Goal: Task Accomplishment & Management: Use online tool/utility

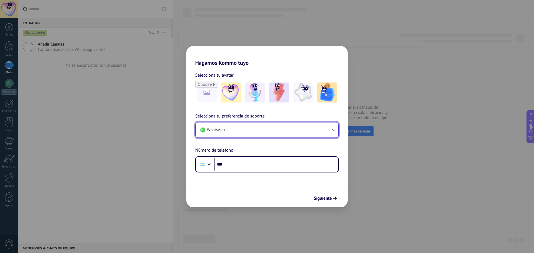
click at [249, 123] on button "WhatsApp" at bounding box center [267, 130] width 142 height 15
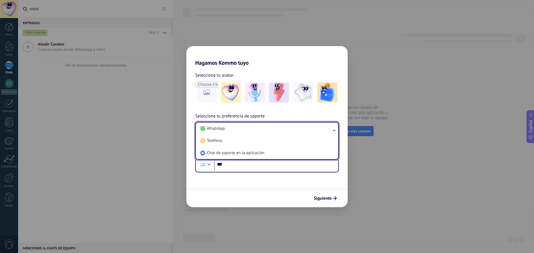
click at [249, 123] on li "WhatsApp" at bounding box center [266, 129] width 136 height 12
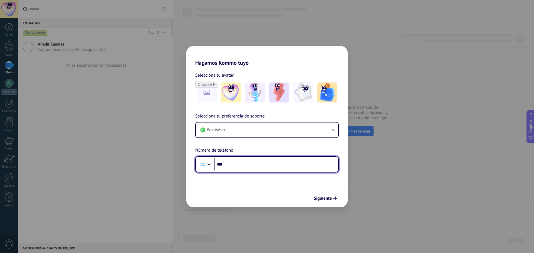
click at [243, 164] on input "***" at bounding box center [276, 164] width 124 height 13
type input "**********"
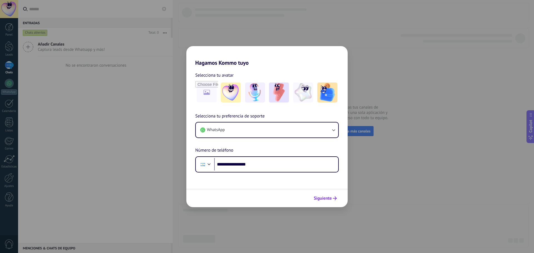
click at [321, 198] on span "Siguiente" at bounding box center [322, 198] width 18 height 4
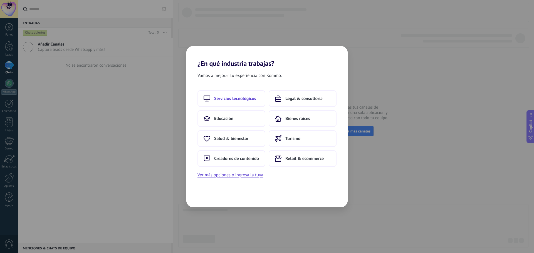
click at [241, 98] on span "Servicios tecnológicos" at bounding box center [235, 99] width 42 height 6
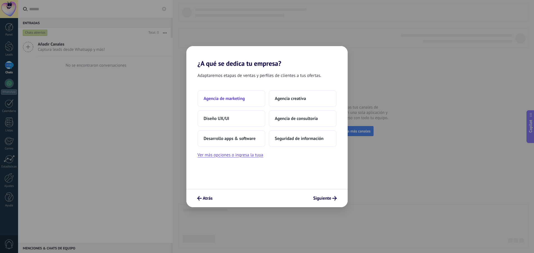
click at [228, 101] on button "Agencia de marketing" at bounding box center [231, 98] width 68 height 17
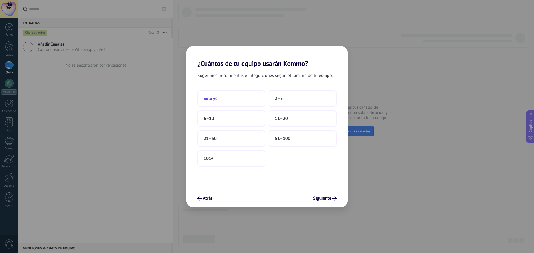
click at [232, 99] on button "Solo yo" at bounding box center [231, 98] width 68 height 17
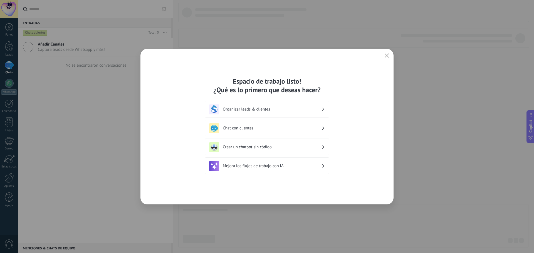
click at [258, 110] on h3 "Organizar leads & clientes" at bounding box center [272, 109] width 99 height 5
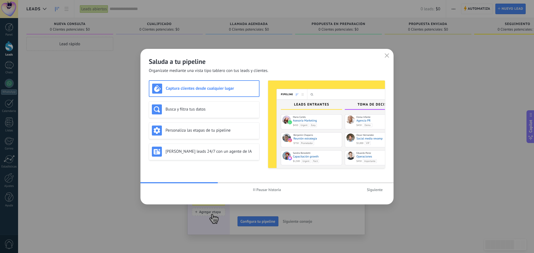
click at [375, 192] on button "Siguiente" at bounding box center [374, 190] width 21 height 8
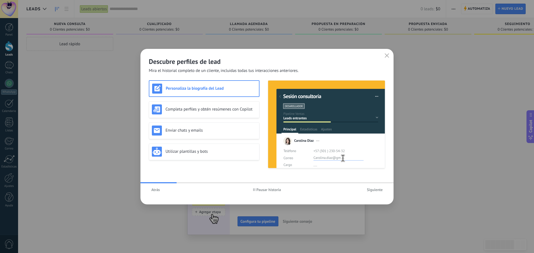
click at [152, 190] on span "Atrás" at bounding box center [155, 190] width 9 height 4
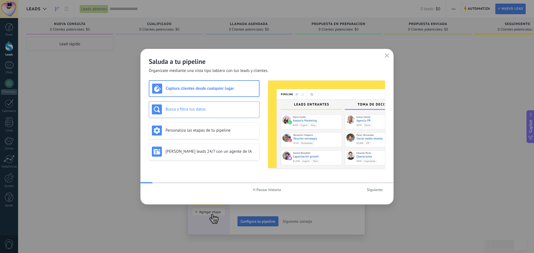
click at [193, 106] on div "Busca y filtra tus datos" at bounding box center [204, 109] width 104 height 10
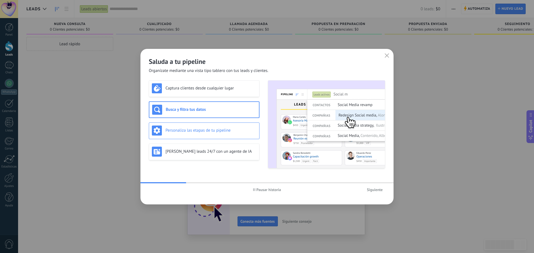
click at [205, 129] on h3 "Personaliza las etapas de tu pipeline" at bounding box center [210, 130] width 91 height 5
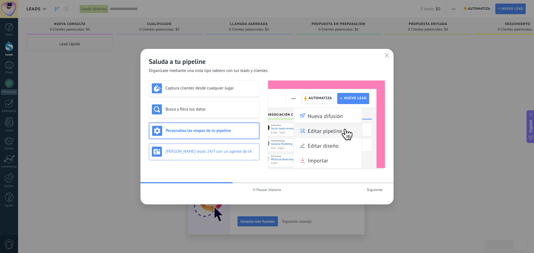
click at [213, 154] on h3 "[PERSON_NAME] leads 24/7 con un agente de IA" at bounding box center [210, 151] width 91 height 5
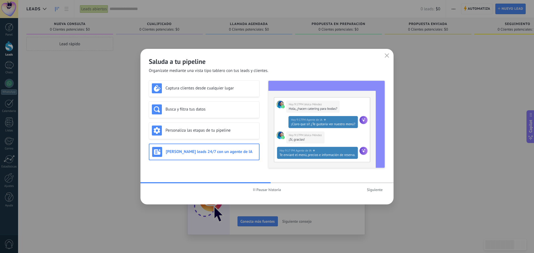
click at [368, 192] on span "Siguiente" at bounding box center [375, 190] width 16 height 4
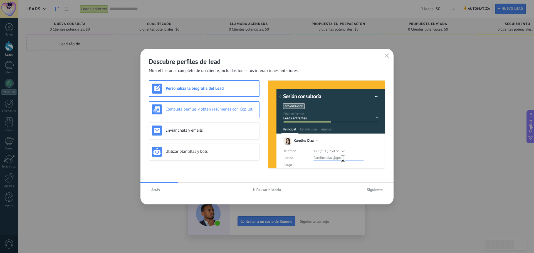
click at [205, 103] on div "Completa perfiles y obtén resúmenes con Copilot" at bounding box center [204, 109] width 111 height 17
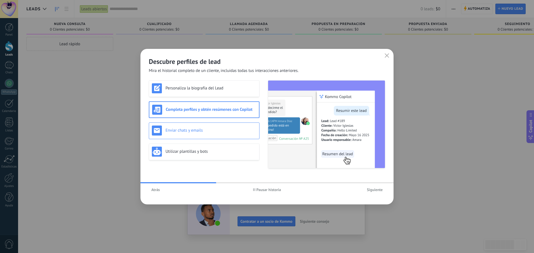
click at [217, 135] on div "Enviar chats y emails" at bounding box center [204, 131] width 104 height 10
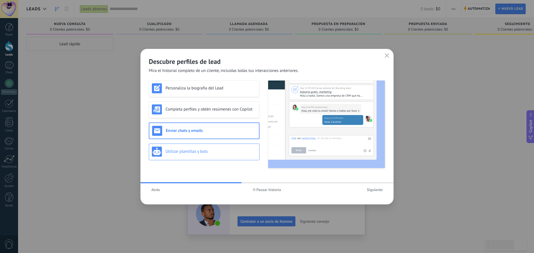
click at [223, 153] on h3 "Utilizar plantillas y bots" at bounding box center [210, 151] width 91 height 5
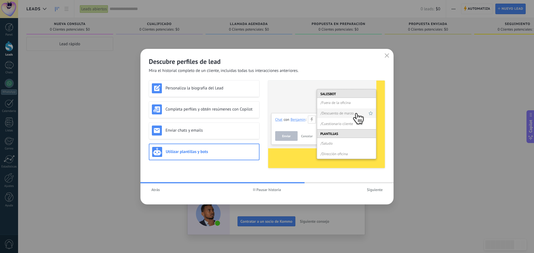
click at [373, 193] on button "Siguiente" at bounding box center [374, 190] width 21 height 8
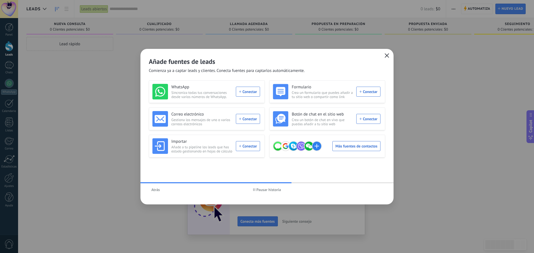
click at [385, 55] on icon "button" at bounding box center [386, 55] width 4 height 4
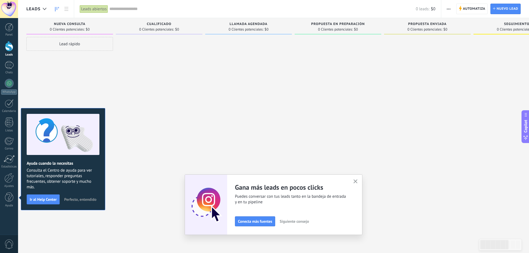
click at [296, 224] on button "Siguiente consejo" at bounding box center [294, 221] width 34 height 8
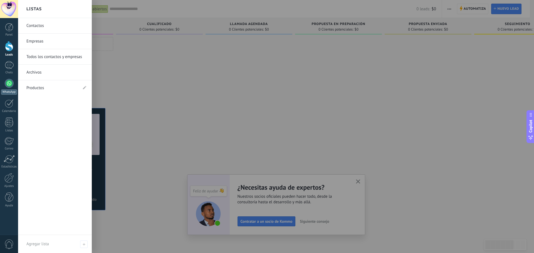
click at [8, 86] on div at bounding box center [9, 83] width 9 height 9
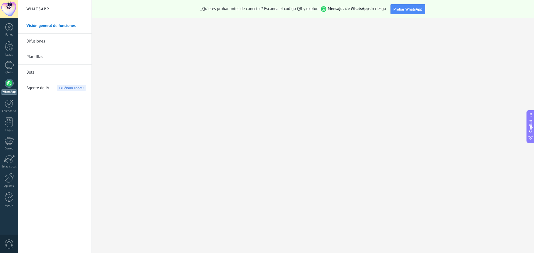
click at [46, 21] on link "Visión general de funciones" at bounding box center [55, 26] width 59 height 16
click at [9, 183] on link "Ajustes" at bounding box center [9, 180] width 18 height 15
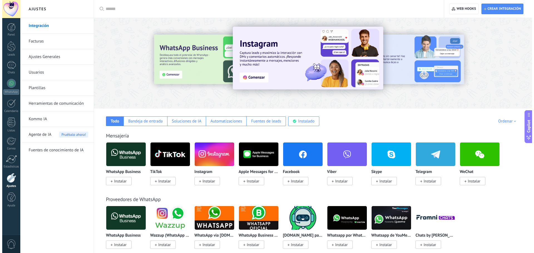
scroll to position [56, 0]
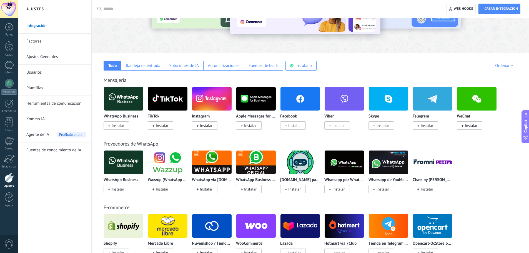
click at [124, 124] on span "Instalar" at bounding box center [118, 125] width 13 height 5
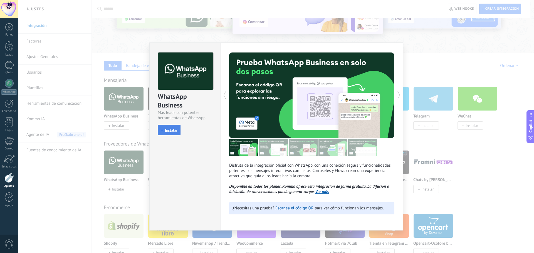
click at [164, 129] on span "Instalar" at bounding box center [169, 130] width 17 height 4
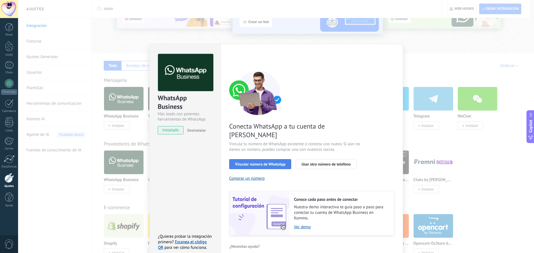
click at [278, 162] on span "Vincular número de WhatsApp" at bounding box center [260, 164] width 50 height 4
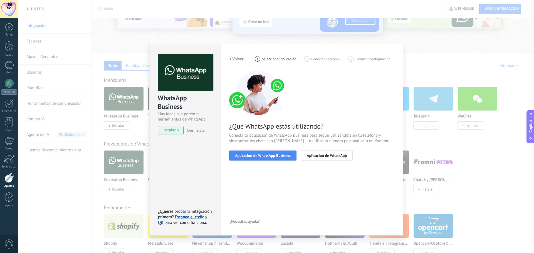
click at [233, 60] on h2 "< Volver" at bounding box center [236, 58] width 14 height 5
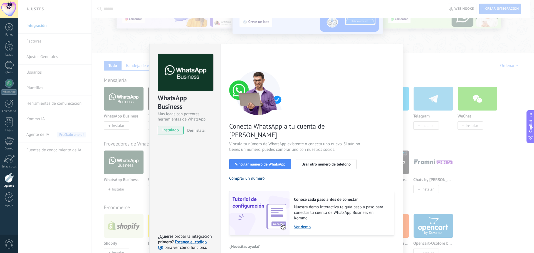
click at [246, 176] on button "Comprar un número" at bounding box center [247, 178] width 36 height 5
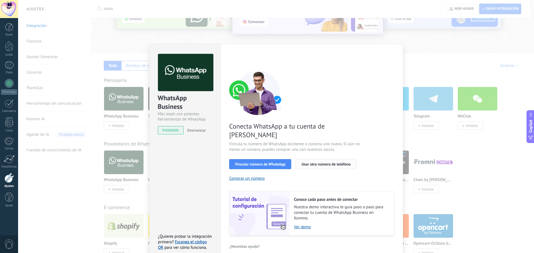
click at [317, 162] on span "Usar otro número de teléfono" at bounding box center [325, 164] width 49 height 4
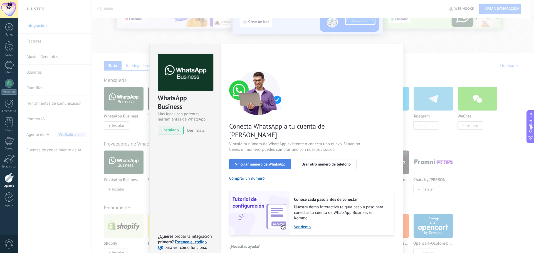
click at [263, 159] on button "Vincular número de WhatsApp" at bounding box center [260, 164] width 62 height 10
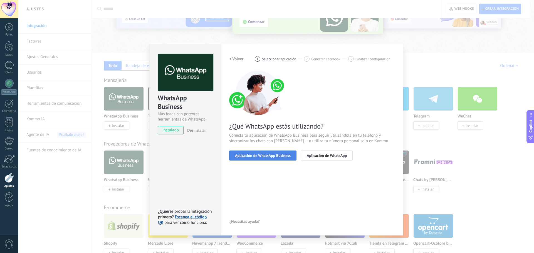
click at [278, 157] on span "Aplicación de WhatsApp Business" at bounding box center [263, 156] width 56 height 4
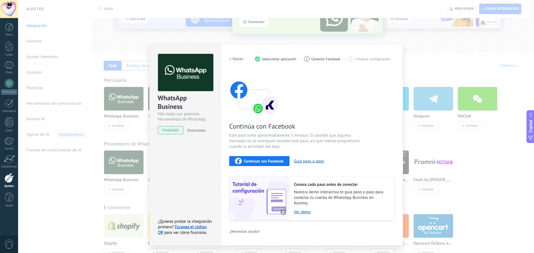
click at [258, 161] on span "Continuar con Facebook" at bounding box center [264, 161] width 40 height 4
click at [270, 159] on span "Continuar con Facebook" at bounding box center [264, 161] width 40 height 4
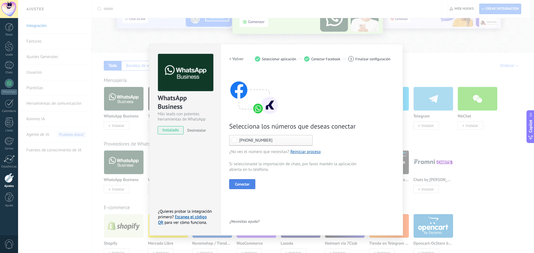
click at [247, 185] on span "Conectar" at bounding box center [242, 184] width 14 height 4
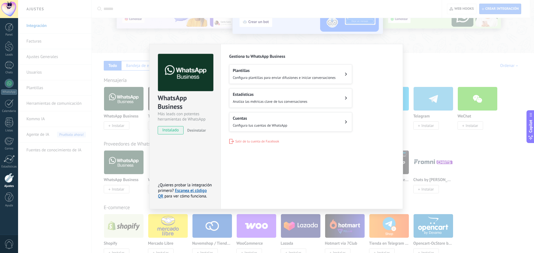
click at [8, 78] on div "Panel Leads Chats WhatsApp Clientes" at bounding box center [9, 118] width 18 height 190
click at [7, 84] on div at bounding box center [9, 83] width 9 height 9
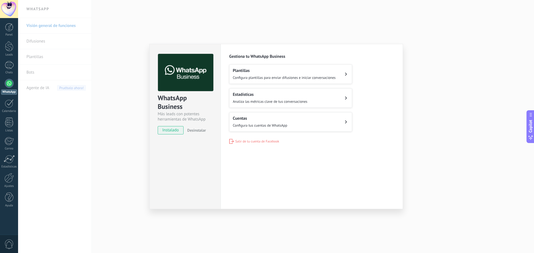
click at [264, 75] on div "Plantillas Configura plantillas para enviar difusiones e iniciar conversaciones" at bounding box center [284, 74] width 103 height 12
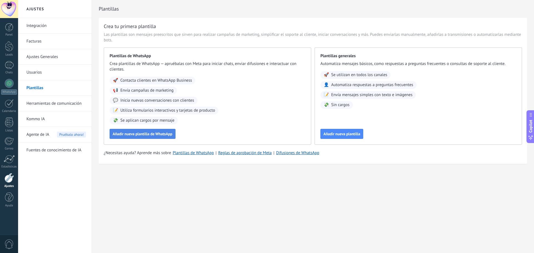
click at [164, 135] on span "Añadir nueva plantilla de WhatsApp" at bounding box center [143, 134] width 60 height 4
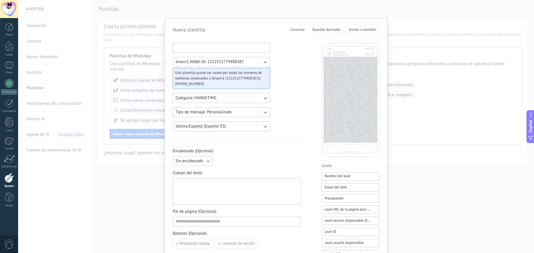
click at [222, 49] on input at bounding box center [221, 47] width 97 height 9
click at [403, 8] on div "Nueva plantilla Cancelar Guardar borrador Enviar a revisión drawn1 WABA ID: 122…" at bounding box center [275, 126] width 515 height 253
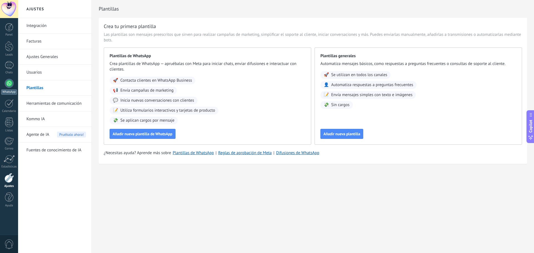
click at [7, 83] on div at bounding box center [9, 83] width 9 height 9
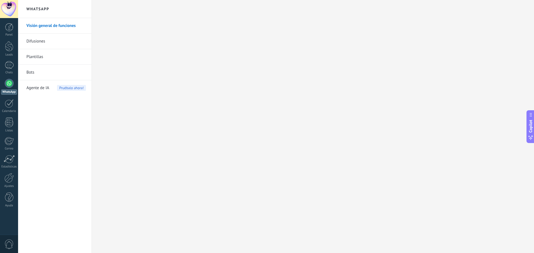
click at [45, 71] on link "Bots" at bounding box center [55, 73] width 59 height 16
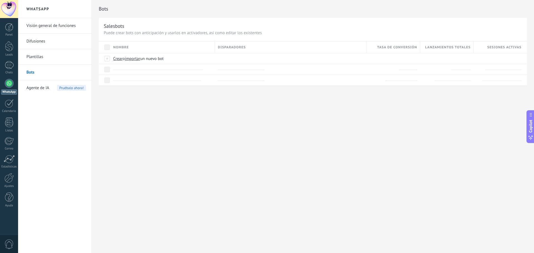
click at [47, 25] on link "Visión general de funciones" at bounding box center [55, 26] width 59 height 16
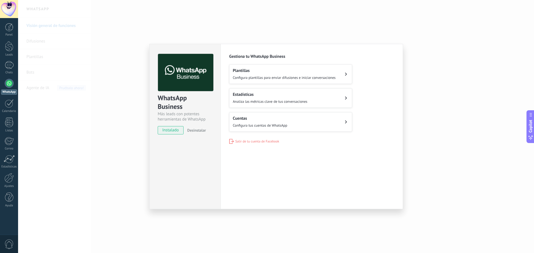
click at [178, 108] on div "WhatsApp Business" at bounding box center [185, 103] width 55 height 18
click at [176, 92] on div "WhatsApp Business Más leads con potentes herramientas de WhatsApp" at bounding box center [185, 88] width 55 height 68
click at [297, 176] on div "Configuraciones Autorizaciones Esta pestaña registra a los usuarios que han con…" at bounding box center [311, 126] width 182 height 165
click at [119, 140] on div "WhatsApp Business Más leads con potentes herramientas de WhatsApp instalado Des…" at bounding box center [275, 126] width 515 height 253
click at [3, 8] on div at bounding box center [9, 9] width 18 height 18
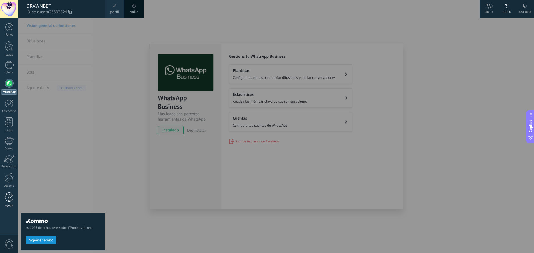
click at [6, 198] on div at bounding box center [9, 198] width 8 height 10
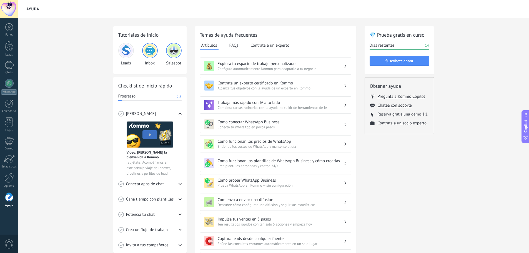
click at [297, 123] on h3 "Cómo conectar WhatsApp Business" at bounding box center [281, 121] width 126 height 5
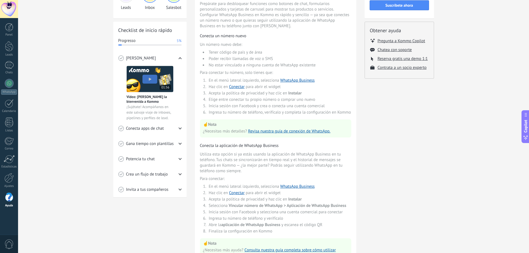
scroll to position [83, 0]
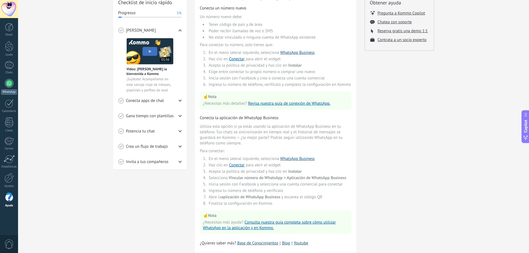
click at [9, 83] on div at bounding box center [9, 83] width 9 height 9
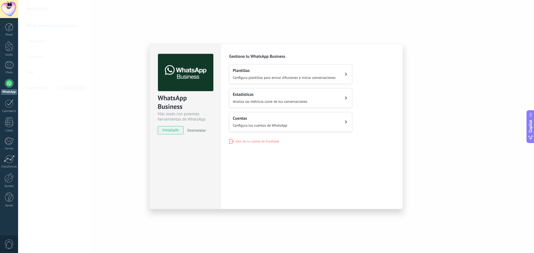
click at [172, 71] on img at bounding box center [185, 73] width 55 height 38
click at [169, 107] on div "WhatsApp Business" at bounding box center [185, 103] width 55 height 18
click at [168, 131] on span "instalado" at bounding box center [170, 130] width 25 height 8
click at [195, 119] on div "Más leads con potentes herramientas de WhatsApp" at bounding box center [185, 116] width 55 height 11
click at [173, 104] on div "WhatsApp Business" at bounding box center [185, 103] width 55 height 18
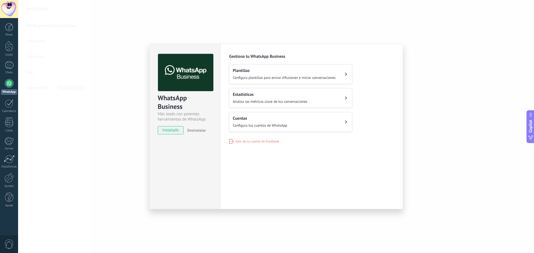
click at [169, 83] on img at bounding box center [185, 73] width 55 height 38
click at [180, 68] on img at bounding box center [185, 73] width 55 height 38
click at [304, 120] on button "Cuentas Configura tus cuentas de WhatsApp" at bounding box center [290, 121] width 123 height 19
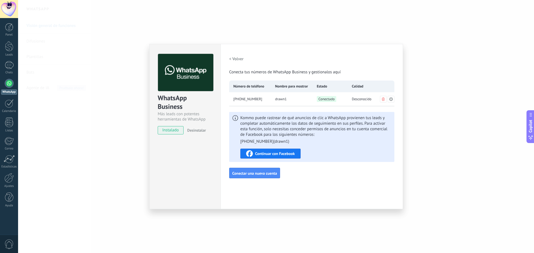
click at [285, 154] on span "Continuar con Facebook" at bounding box center [275, 154] width 40 height 4
click at [280, 186] on div "Configuraciones Autorizaciones Esta pestaña registra a los usuarios que han con…" at bounding box center [311, 126] width 182 height 165
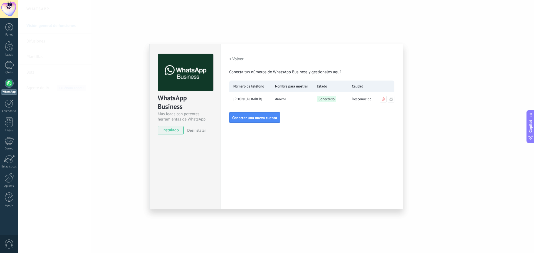
click at [249, 102] on span "[PHONE_NUMBER]" at bounding box center [247, 99] width 29 height 6
click at [233, 59] on h2 "< Volver" at bounding box center [236, 58] width 14 height 5
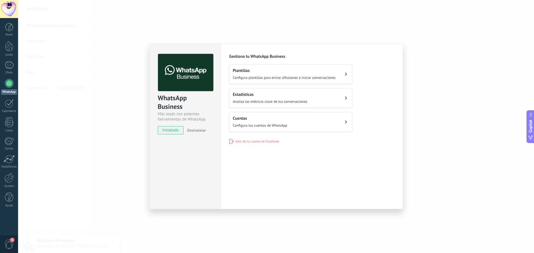
click at [49, 83] on div "WhatsApp Business Más leads con potentes herramientas de WhatsApp instalado Des…" at bounding box center [275, 126] width 515 height 253
click at [74, 78] on div "WhatsApp Business Más leads con potentes herramientas de WhatsApp instalado Des…" at bounding box center [275, 126] width 515 height 253
click at [128, 113] on div "WhatsApp Business Más leads con potentes herramientas de WhatsApp instalado Des…" at bounding box center [275, 126] width 515 height 253
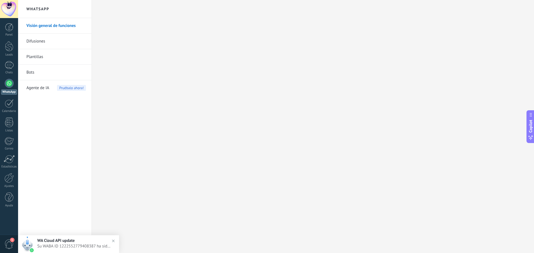
click at [128, 113] on div at bounding box center [275, 126] width 515 height 253
click at [9, 89] on link "WhatsApp" at bounding box center [9, 87] width 18 height 16
click at [5, 78] on div "Panel Leads Chats WhatsApp Clientes" at bounding box center [9, 118] width 18 height 190
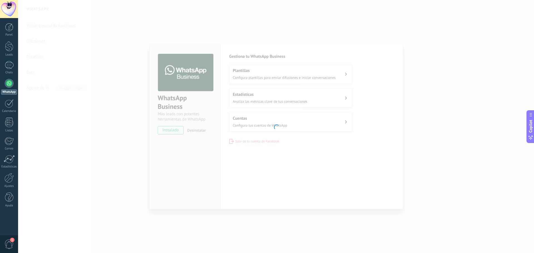
click at [246, 57] on div at bounding box center [275, 126] width 515 height 253
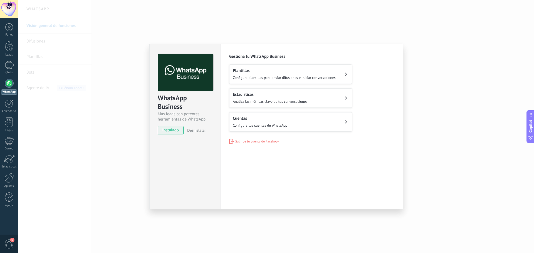
click at [276, 57] on h2 "Gestiona tu WhatsApp Business" at bounding box center [311, 56] width 165 height 5
click at [263, 160] on div "Configuraciones Autorizaciones Esta pestaña registra a los usuarios que han con…" at bounding box center [311, 126] width 182 height 165
click at [273, 143] on span "Salir de tu cuenta de Facebook" at bounding box center [257, 141] width 44 height 4
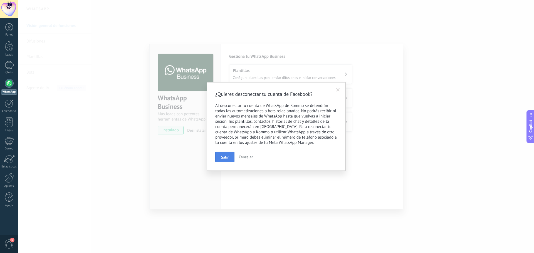
click at [225, 156] on span "Salir" at bounding box center [225, 157] width 8 height 4
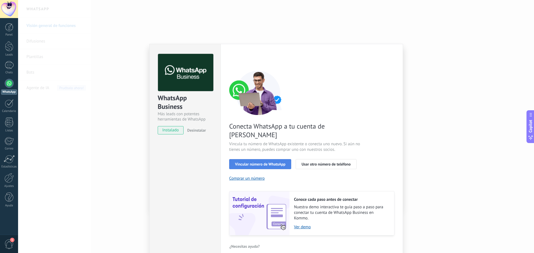
click at [281, 162] on span "Vincular número de WhatsApp" at bounding box center [260, 164] width 50 height 4
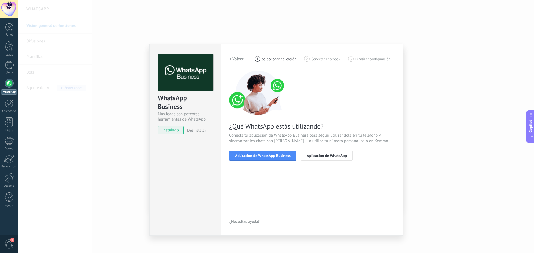
drag, startPoint x: 135, startPoint y: 149, endPoint x: 104, endPoint y: 145, distance: 31.4
click at [134, 149] on div "WhatsApp Business Más leads con potentes herramientas de WhatsApp instalado Des…" at bounding box center [275, 126] width 515 height 253
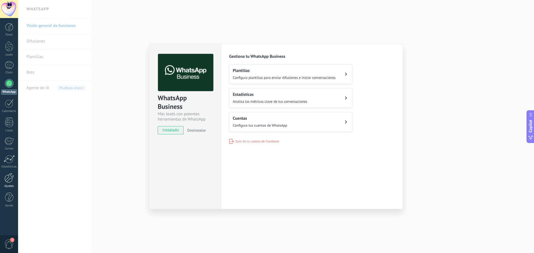
click at [11, 181] on div at bounding box center [8, 178] width 9 height 10
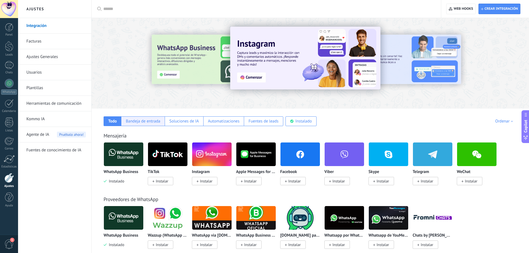
click at [140, 125] on div "Bandeja de entrada" at bounding box center [143, 121] width 44 height 10
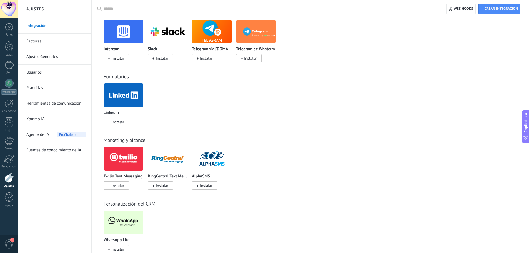
scroll to position [264, 0]
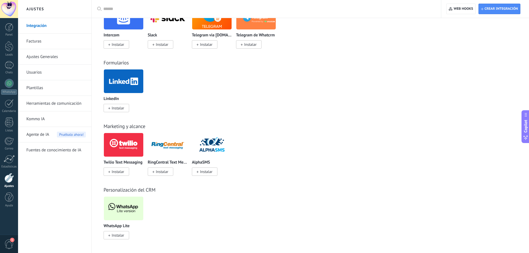
click at [122, 238] on span "Instalar" at bounding box center [117, 235] width 26 height 8
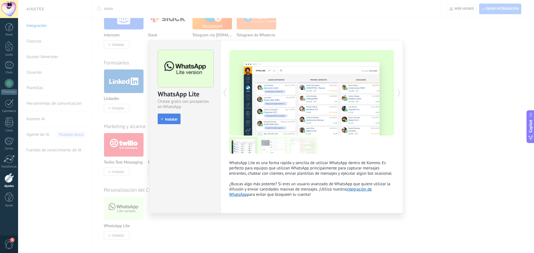
click at [171, 118] on span "Instalar" at bounding box center [171, 119] width 13 height 4
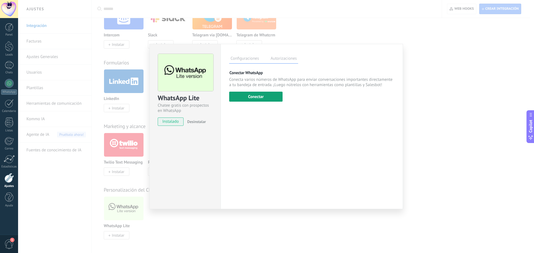
click at [258, 96] on button "Conectar" at bounding box center [255, 97] width 53 height 10
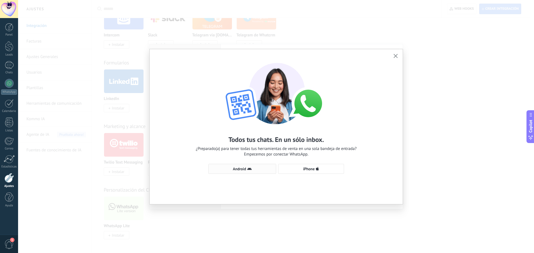
click at [256, 173] on button "Android" at bounding box center [242, 169] width 68 height 10
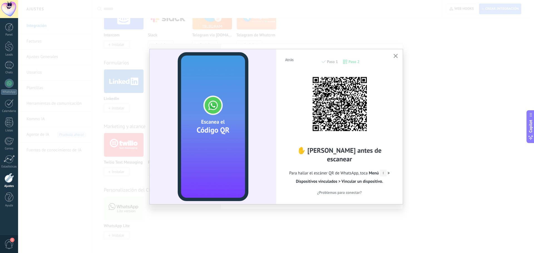
click at [420, 89] on div "Atrás Paso 1 Paso 2 ✋ [PERSON_NAME] antes de escanear Para hallar el escáner QR…" at bounding box center [275, 126] width 515 height 253
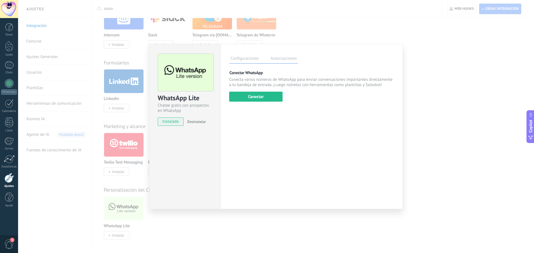
click at [442, 78] on div "WhatsApp Lite Chatee gratis con prospectos en WhatsApp instalado Desinstalar Co…" at bounding box center [275, 126] width 515 height 253
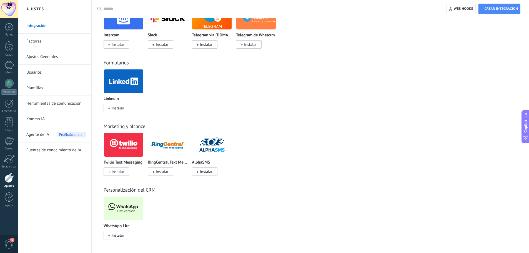
click at [118, 235] on span "Instalar" at bounding box center [118, 235] width 13 height 5
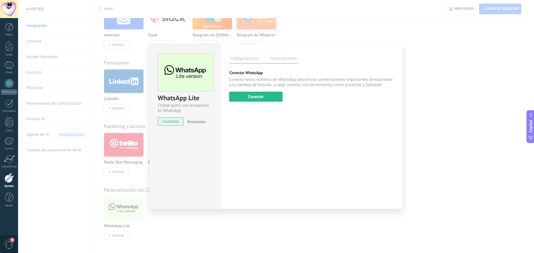
click at [370, 33] on div "WhatsApp Lite Chatee gratis con prospectos en WhatsApp instalado Desinstalar Co…" at bounding box center [275, 126] width 515 height 253
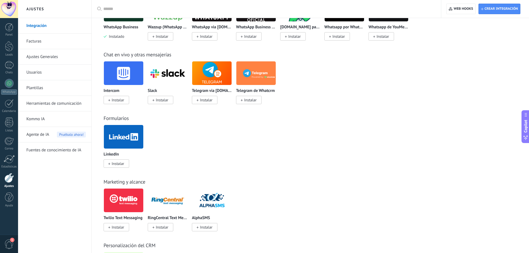
scroll to position [125, 0]
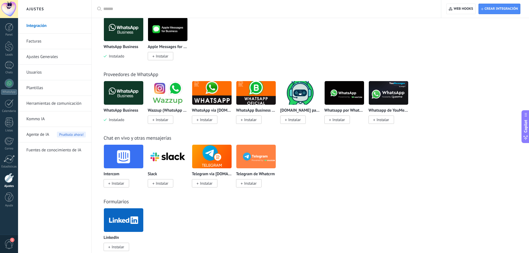
click at [471, 39] on div "WhatsApp Business Instalado Apple Messages for Business Instalar" at bounding box center [314, 42] width 420 height 50
click at [13, 14] on div at bounding box center [9, 9] width 18 height 18
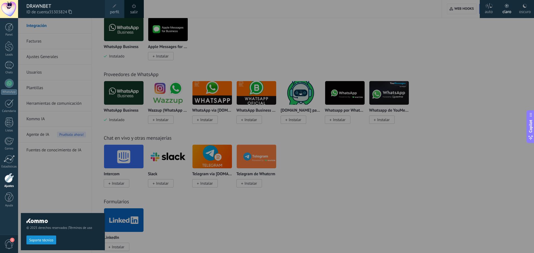
click at [135, 8] on span at bounding box center [134, 6] width 4 height 4
